Goal: Task Accomplishment & Management: Use online tool/utility

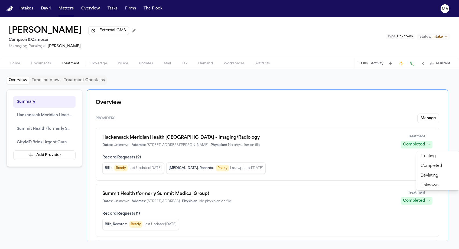
click at [45, 7] on div "Intakes Day 1 Matters Overview Tasks Firms The Flock [GEOGRAPHIC_DATA] [PERSON_…" at bounding box center [229, 124] width 459 height 249
click at [56, 6] on button "Matters" at bounding box center [65, 9] width 19 height 10
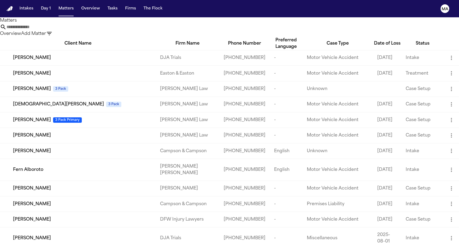
click at [70, 7] on nav "Intakes Day 1 Matters Overview Tasks Firms The Flock MA" at bounding box center [229, 8] width 459 height 17
click at [105, 6] on button "Tasks" at bounding box center [112, 9] width 14 height 10
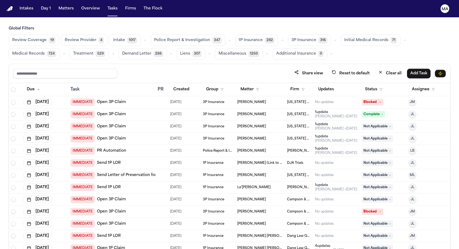
click at [105, 51] on span "529" at bounding box center [101, 54] width 10 height 6
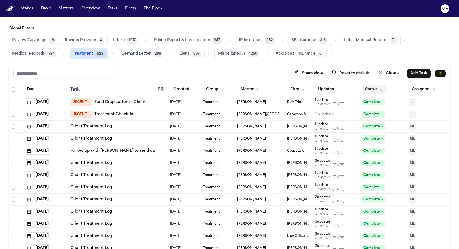
click at [366, 85] on button "Status" at bounding box center [373, 90] width 24 height 10
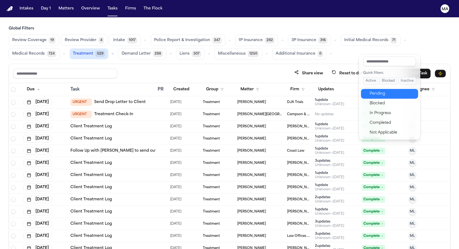
click at [372, 91] on div "Pending" at bounding box center [391, 94] width 45 height 6
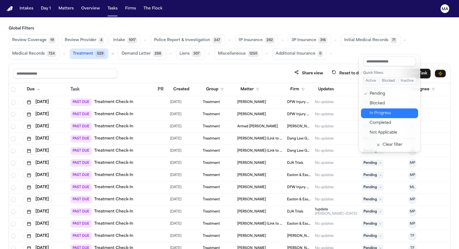
click at [370, 110] on div "In Progress" at bounding box center [391, 113] width 45 height 6
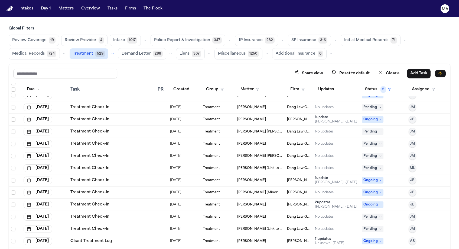
scroll to position [2695, 0]
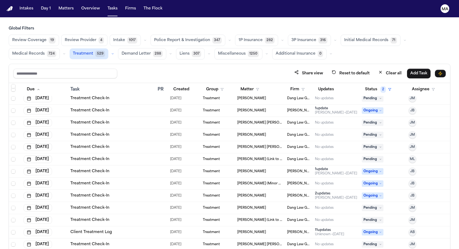
click at [266, 194] on div "[PERSON_NAME]" at bounding box center [259, 196] width 45 height 4
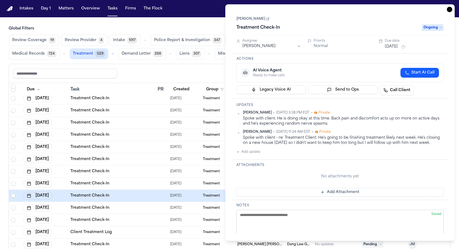
click at [452, 7] on icon "button" at bounding box center [448, 9] width 5 height 5
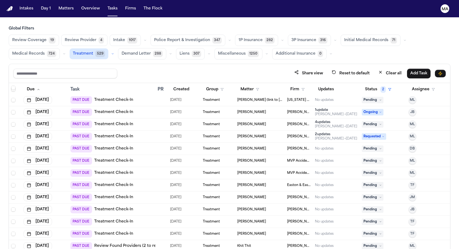
scroll to position [2224, 0]
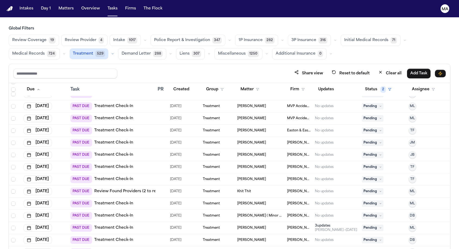
click at [267, 222] on td "[PERSON_NAME]" at bounding box center [260, 228] width 50 height 12
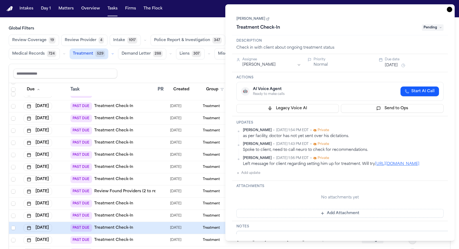
click at [350, 142] on div "[PERSON_NAME] • [DATE] 1:43 PM EDT • Private" at bounding box center [343, 144] width 201 height 4
click at [360, 134] on div "as per facility, doctor has not yet sent over his dictations." at bounding box center [343, 136] width 201 height 5
click at [389, 63] on button "[DATE]" at bounding box center [390, 65] width 13 height 5
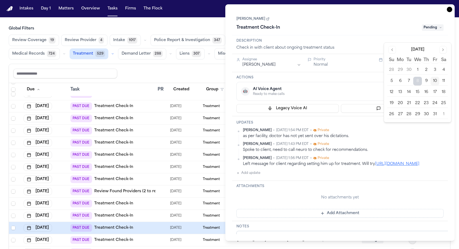
click at [422, 88] on button "16" at bounding box center [426, 92] width 9 height 9
click at [394, 128] on div "[PERSON_NAME] • [DATE] 1:54 PM EDT • Private as per facility, doctor has not ye…" at bounding box center [339, 152] width 207 height 48
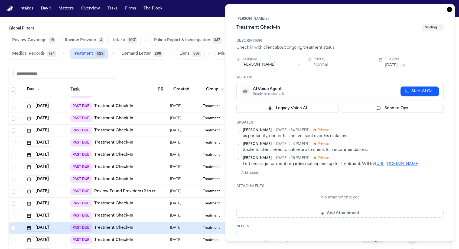
click at [443, 24] on span "Pending" at bounding box center [433, 27] width 22 height 6
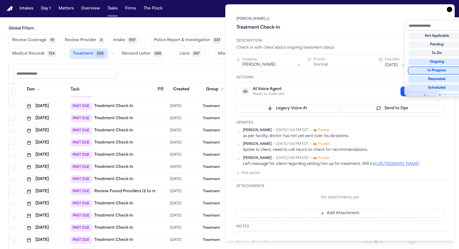
click at [435, 67] on div "In Progress" at bounding box center [436, 70] width 57 height 6
click at [453, 8] on div "**********" at bounding box center [339, 122] width 229 height 237
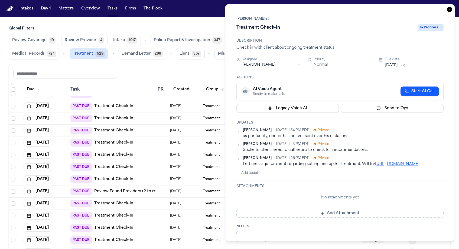
click at [452, 7] on icon "button" at bounding box center [448, 9] width 5 height 5
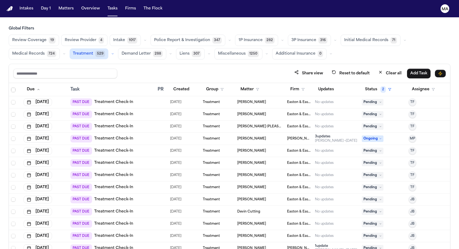
scroll to position [1563, 0]
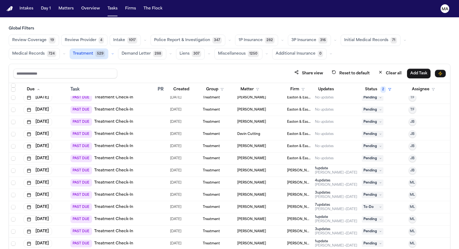
click at [257, 169] on div "[PERSON_NAME]" at bounding box center [259, 171] width 45 height 4
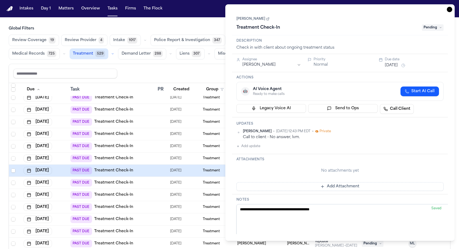
click at [452, 7] on icon "button" at bounding box center [448, 9] width 5 height 5
